Goal: Task Accomplishment & Management: Manage account settings

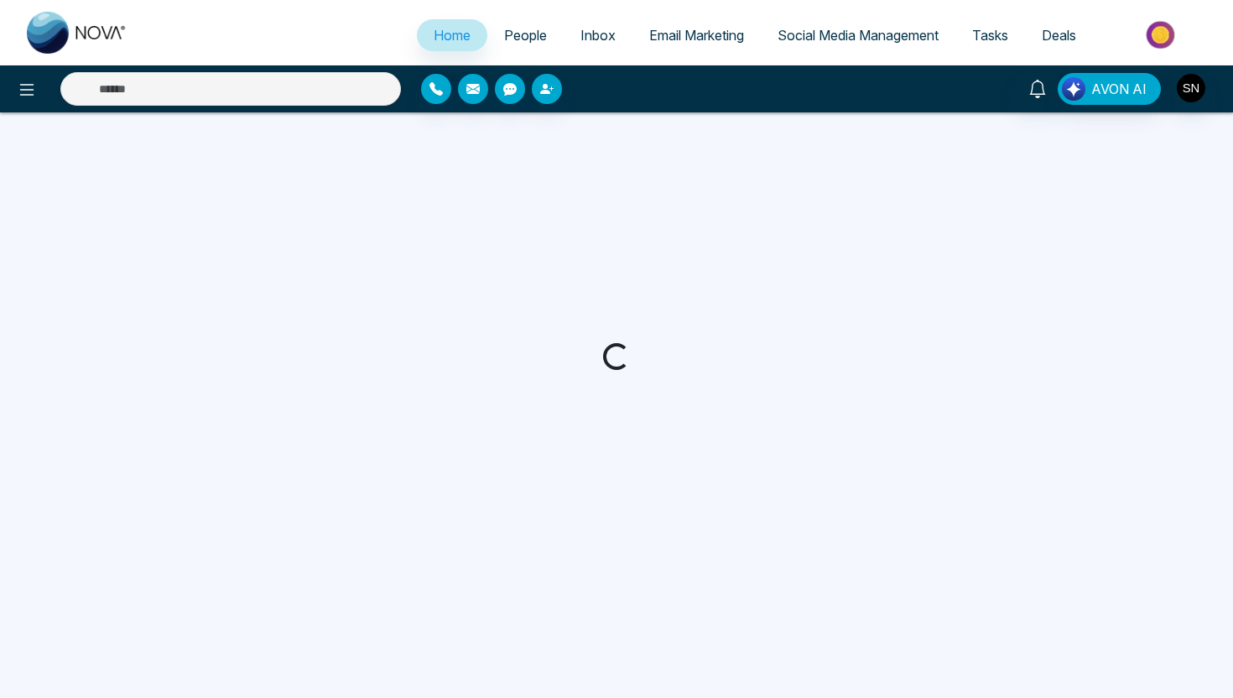
select select "*"
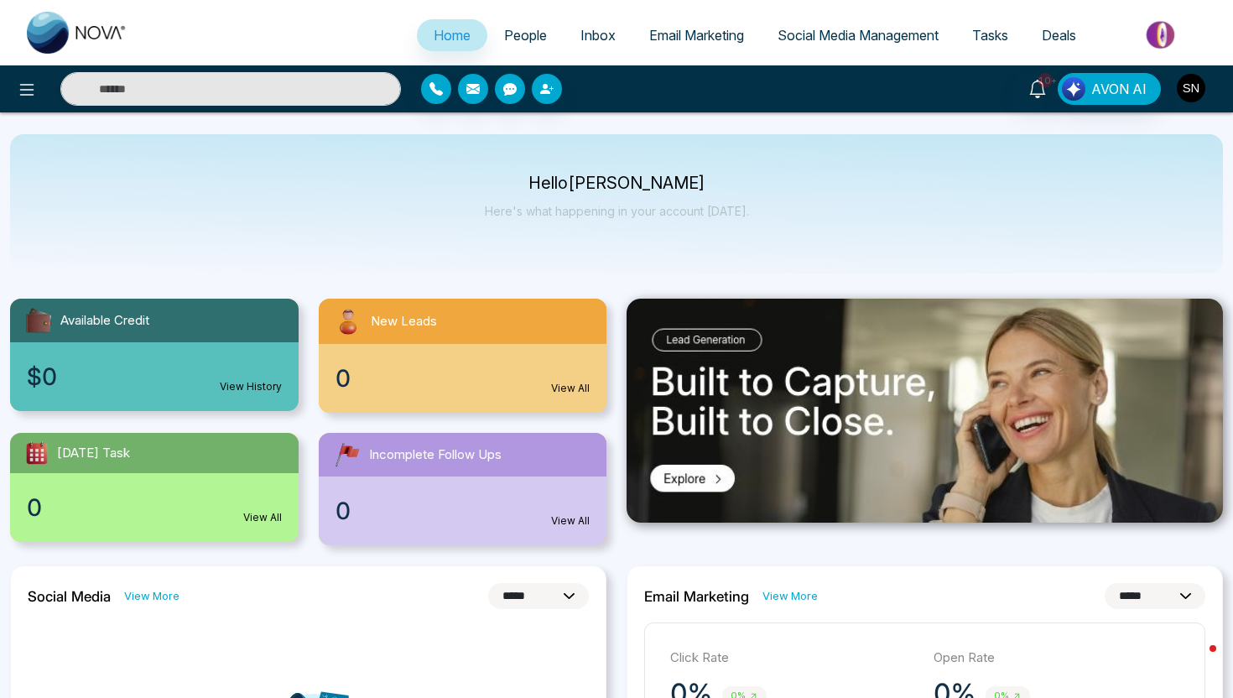
click at [1197, 92] on img "button" at bounding box center [1191, 88] width 29 height 29
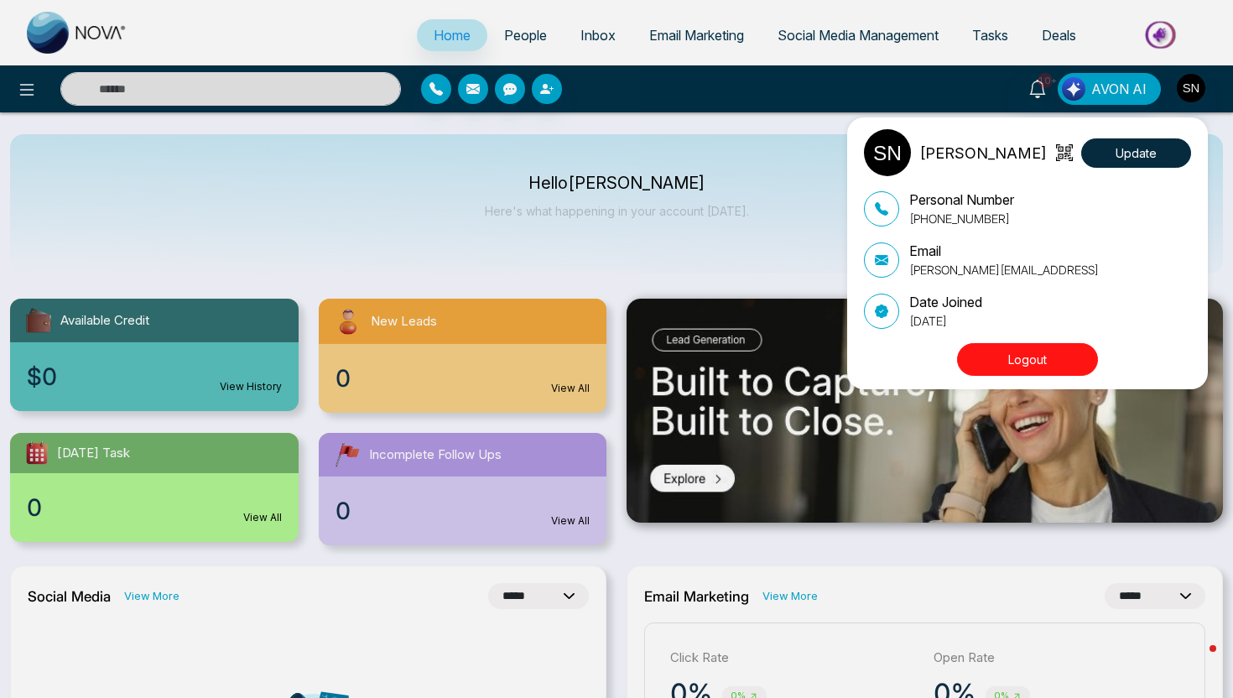
click at [1069, 376] on div "Logout" at bounding box center [1027, 360] width 327 height 34
click at [1069, 359] on button "Logout" at bounding box center [1027, 359] width 141 height 33
